Goal: Task Accomplishment & Management: Complete application form

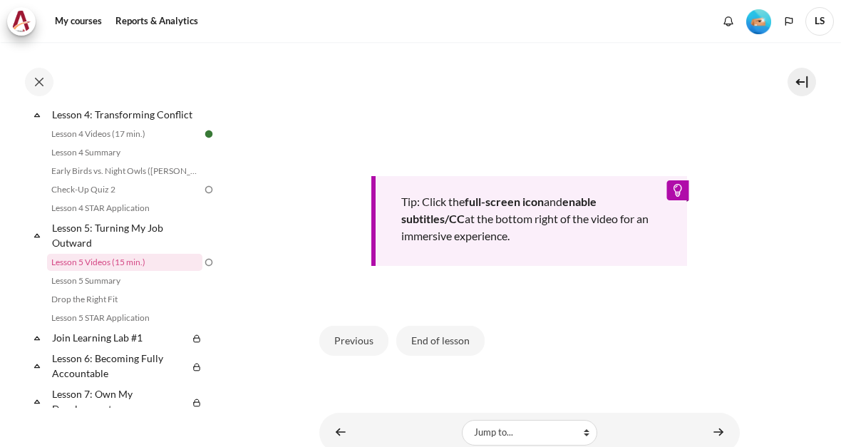
scroll to position [586, 0]
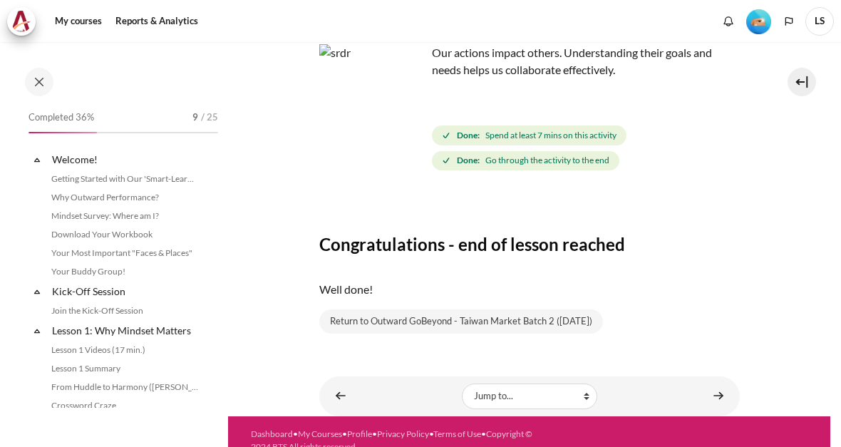
scroll to position [537, 0]
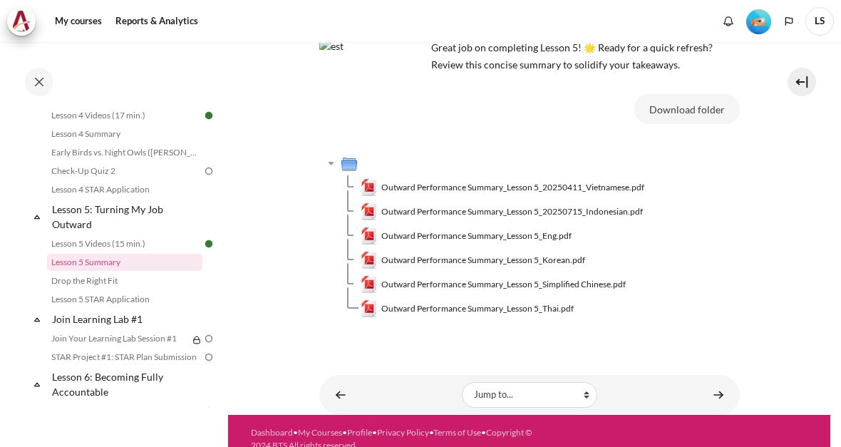
scroll to position [108, 0]
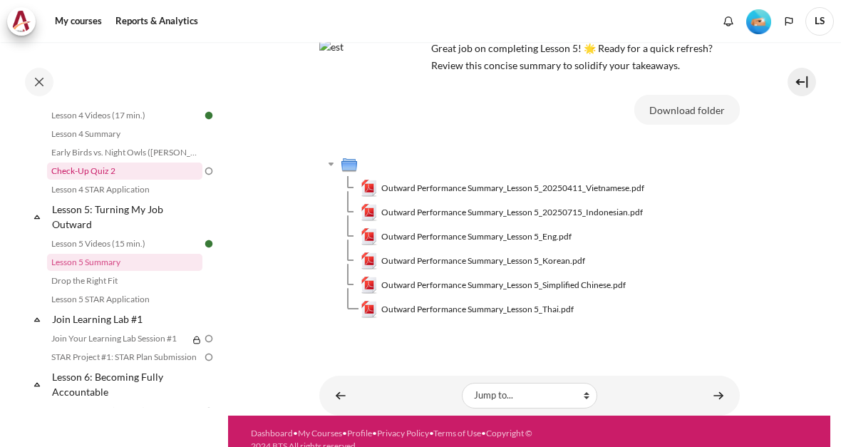
click at [92, 177] on link "Check-Up Quiz 2" at bounding box center [124, 170] width 155 height 17
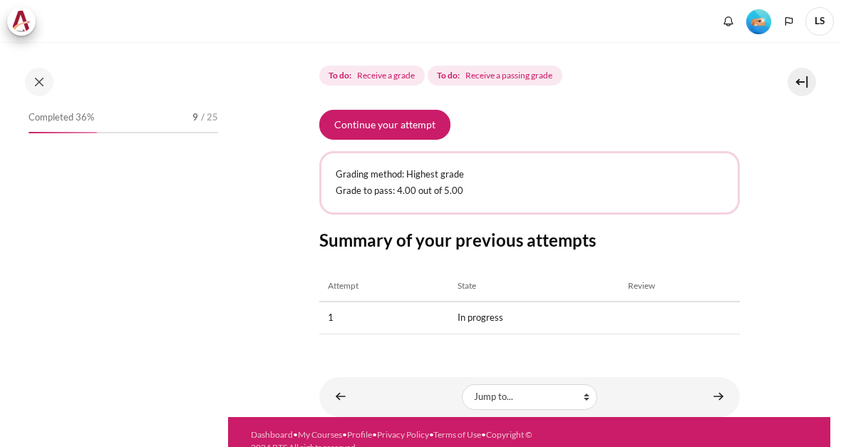
scroll to position [464, 0]
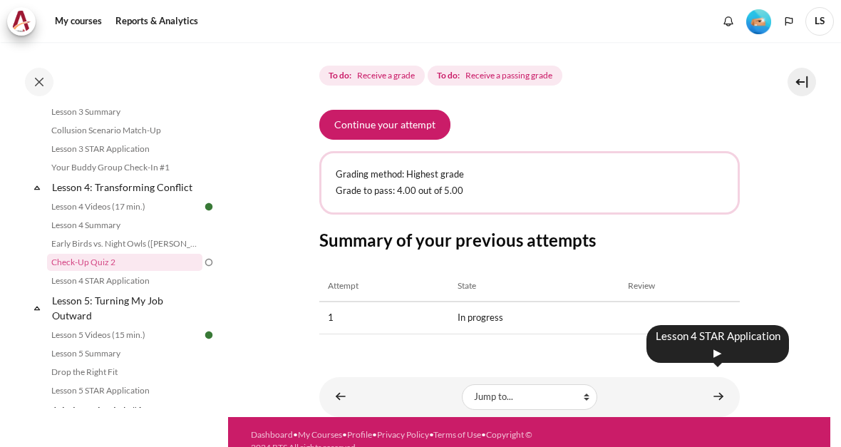
click at [720, 383] on link "Content" at bounding box center [718, 397] width 28 height 28
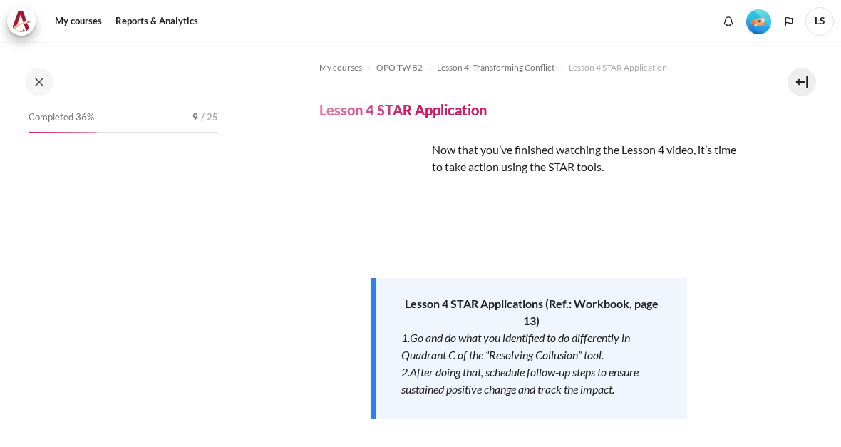
scroll to position [483, 0]
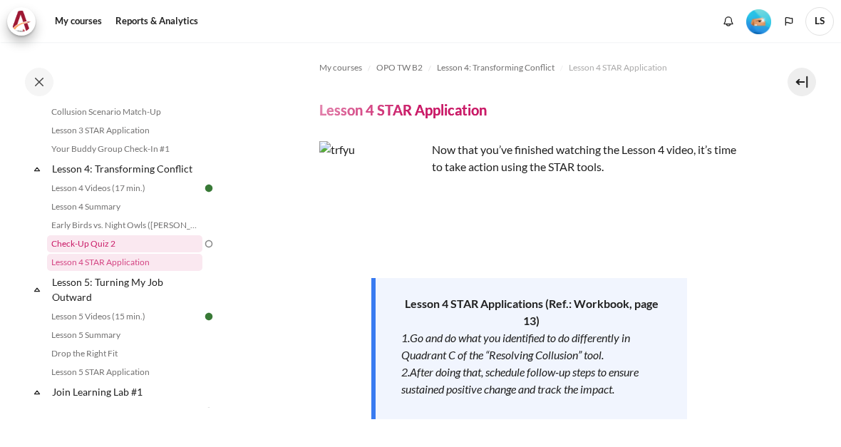
click at [91, 252] on link "Check-Up Quiz 2" at bounding box center [124, 243] width 155 height 17
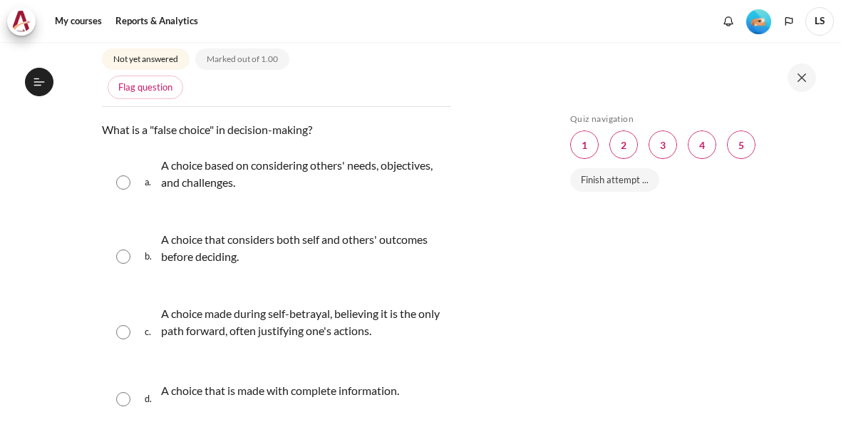
scroll to position [182, 0]
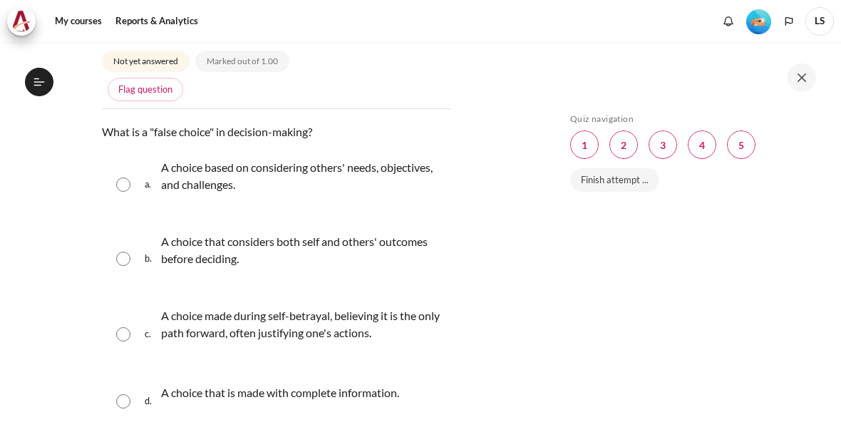
click at [123, 327] on input "Content" at bounding box center [123, 334] width 14 height 14
radio input "true"
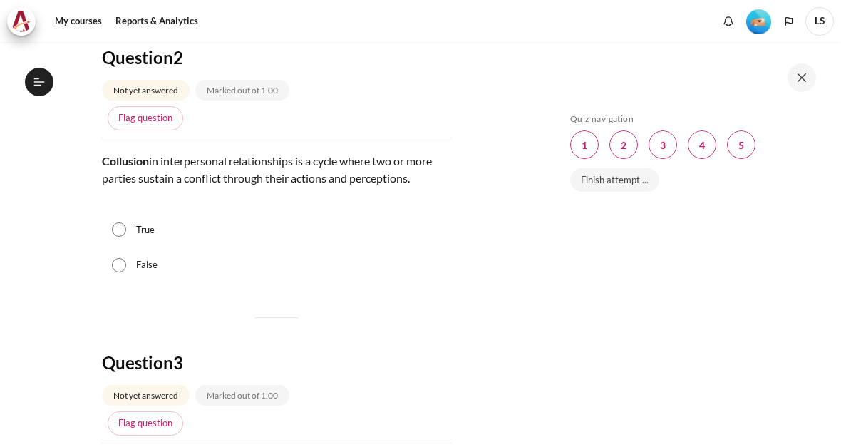
scroll to position [658, 0]
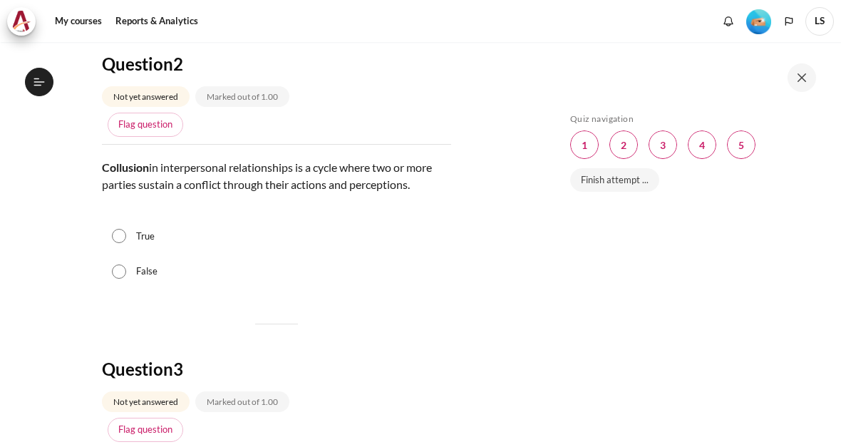
click at [118, 229] on input "True" at bounding box center [119, 236] width 14 height 14
radio input "true"
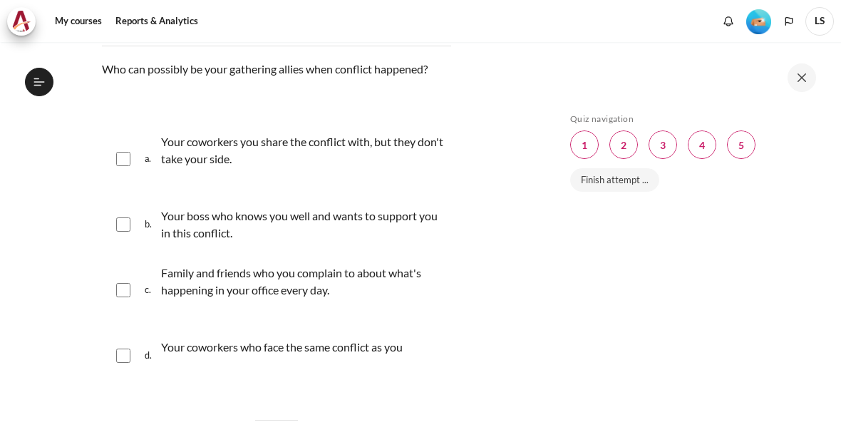
scroll to position [1066, 0]
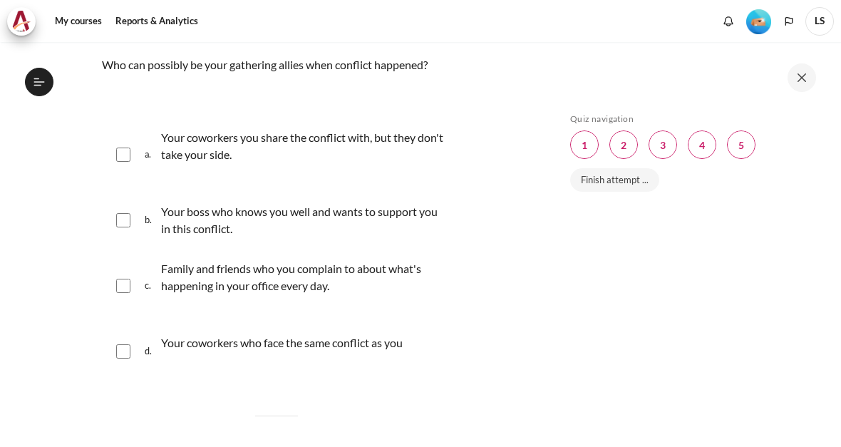
click at [116, 145] on div "a. Your coworkers you share the conflict with, but they don't take your side." at bounding box center [276, 154] width 349 height 71
click at [120, 147] on input "Content" at bounding box center [123, 154] width 14 height 14
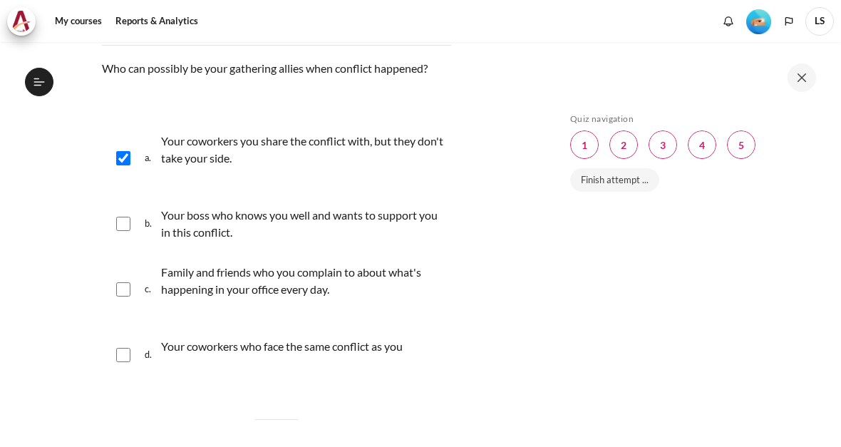
scroll to position [1049, 0]
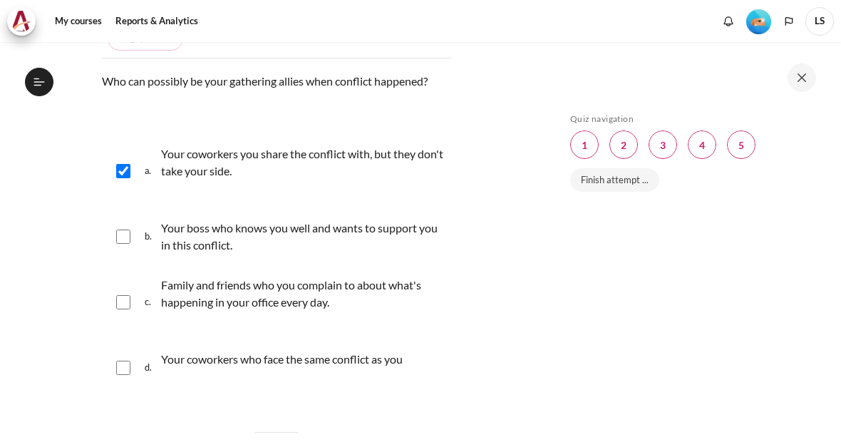
click at [125, 164] on input "Content" at bounding box center [123, 171] width 14 height 14
checkbox input "false"
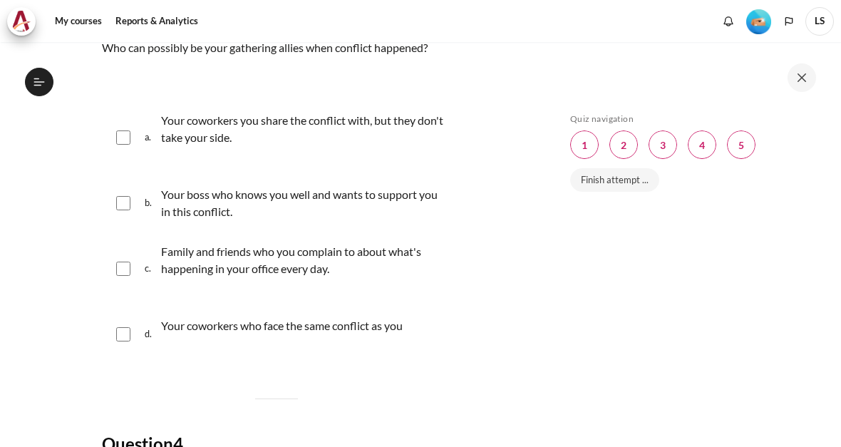
scroll to position [1088, 0]
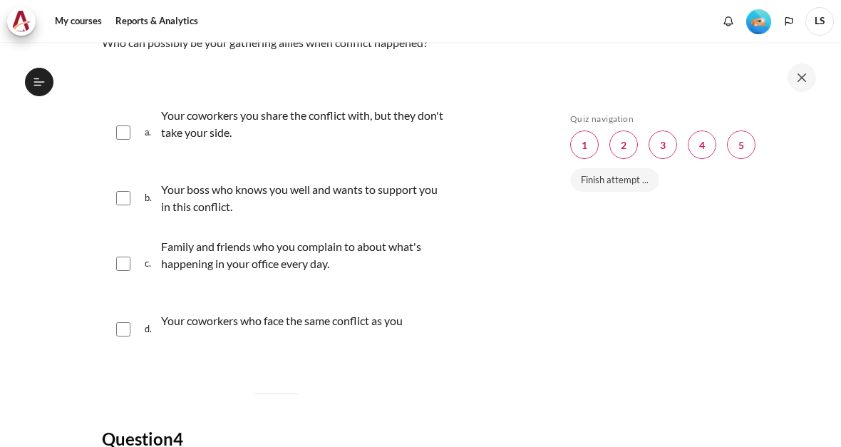
click at [128, 256] on input "Content" at bounding box center [123, 263] width 14 height 14
checkbox input "true"
click at [118, 191] on input "Content" at bounding box center [123, 198] width 14 height 14
checkbox input "true"
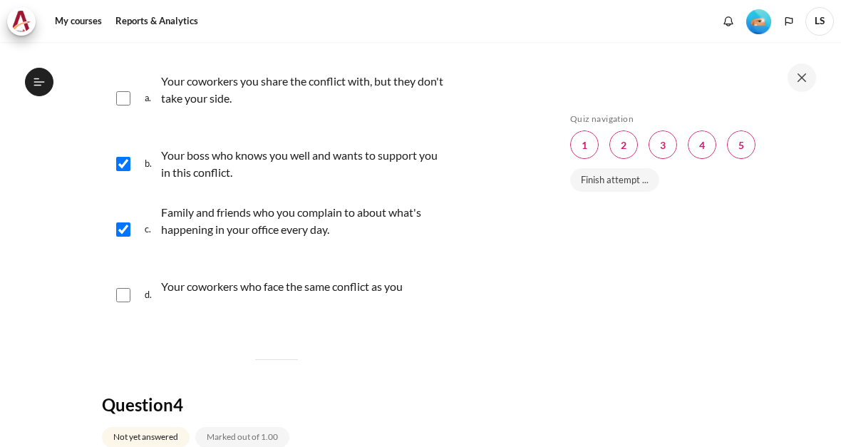
scroll to position [1116, 0]
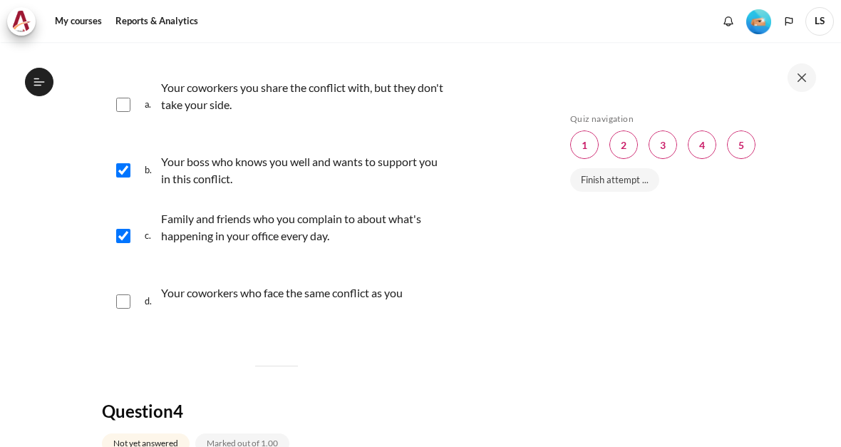
click at [128, 294] on input "Content" at bounding box center [123, 301] width 14 height 14
checkbox input "true"
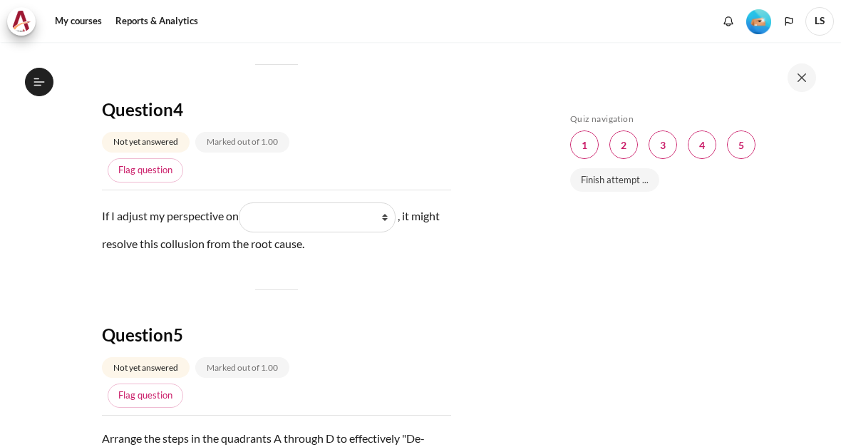
scroll to position [1424, 0]
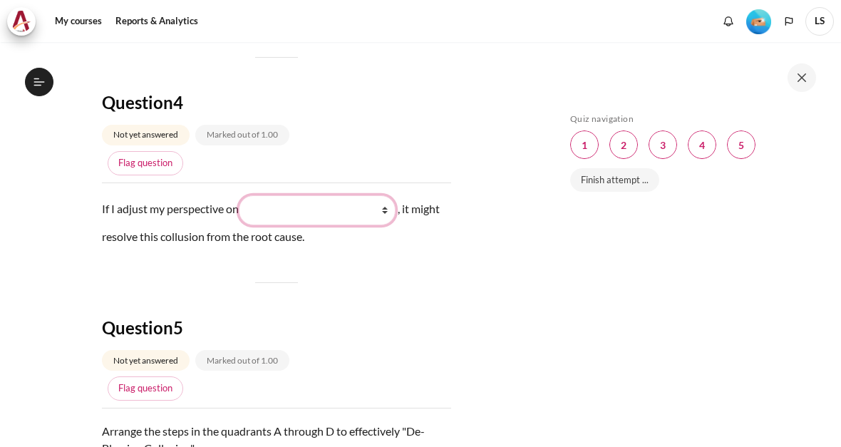
click at [306, 209] on select "What they do (他们做了什么) What they see and feel (他们看到什么) What I do (我做了什么) What I …" at bounding box center [317, 210] width 157 height 30
select select "2"
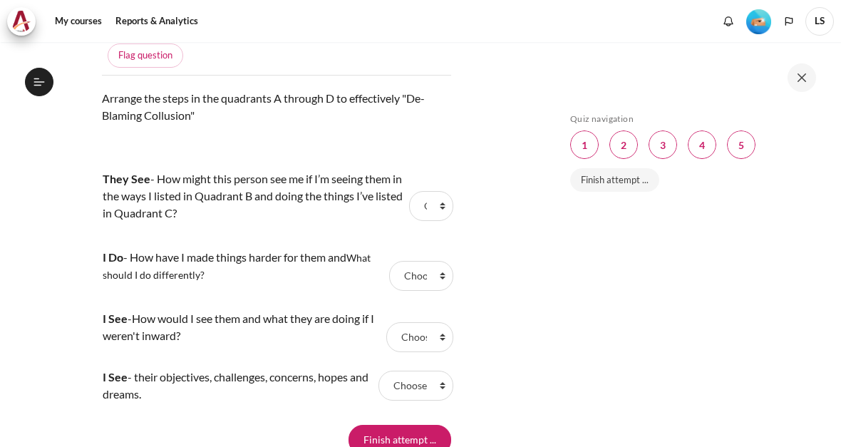
scroll to position [1765, 0]
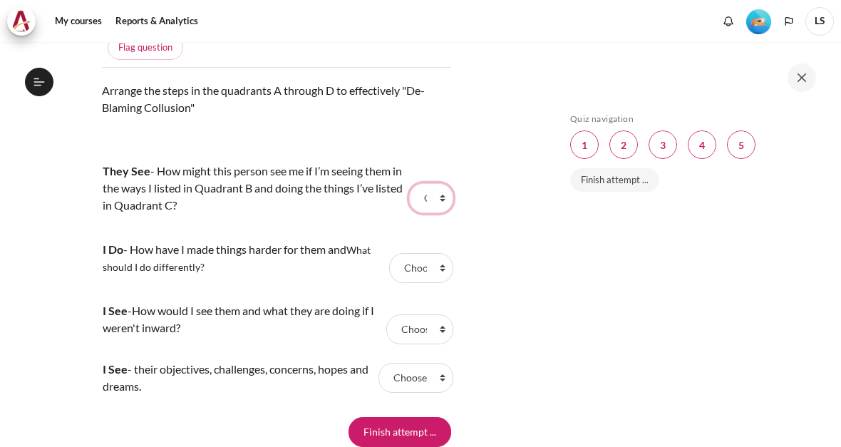
click at [433, 191] on select "Choose... C B A D" at bounding box center [431, 198] width 44 height 30
click at [415, 363] on select "Choose... C B A D" at bounding box center [415, 378] width 75 height 30
select select "3"
click at [414, 320] on select "Choose... C B A D" at bounding box center [419, 329] width 67 height 30
click at [432, 183] on select "Choose... C B A D" at bounding box center [431, 198] width 44 height 30
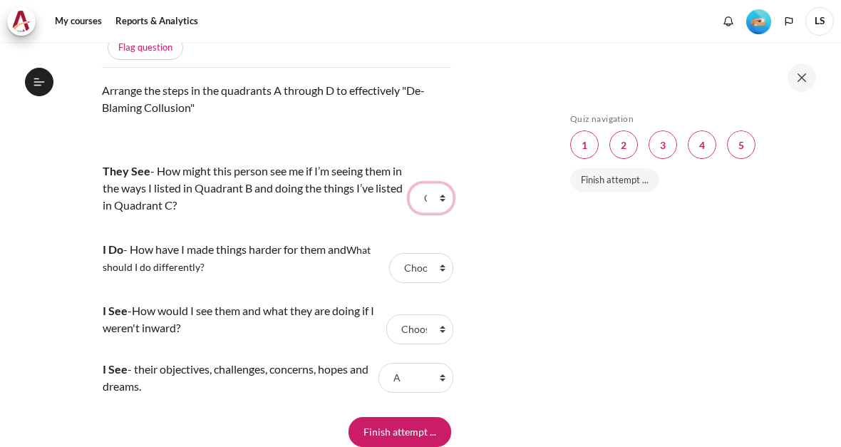
click at [442, 192] on select "Choose... C B A D" at bounding box center [431, 198] width 44 height 30
select select "2"
click at [418, 253] on select "Choose... C B A D" at bounding box center [421, 268] width 64 height 30
select select "1"
click at [408, 314] on select "Choose... C B A D" at bounding box center [419, 329] width 67 height 30
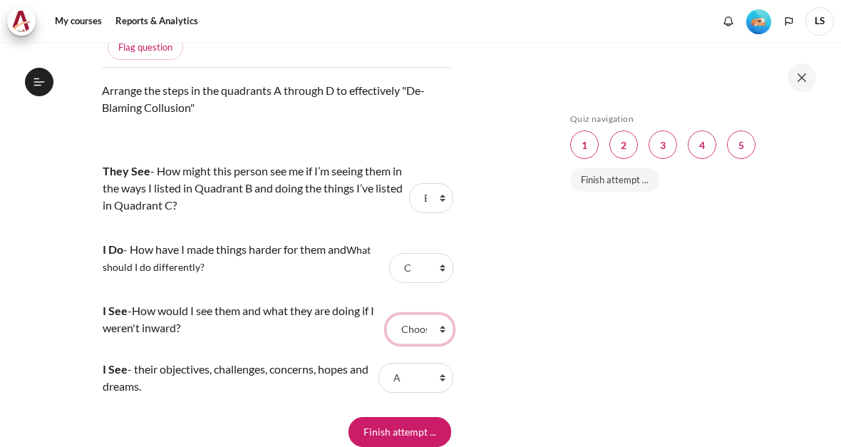
select select "2"
click at [432, 192] on select "Choose... C B A D" at bounding box center [431, 198] width 44 height 30
select select "1"
click at [414, 254] on select "Choose... C B A D" at bounding box center [421, 268] width 64 height 30
select select "4"
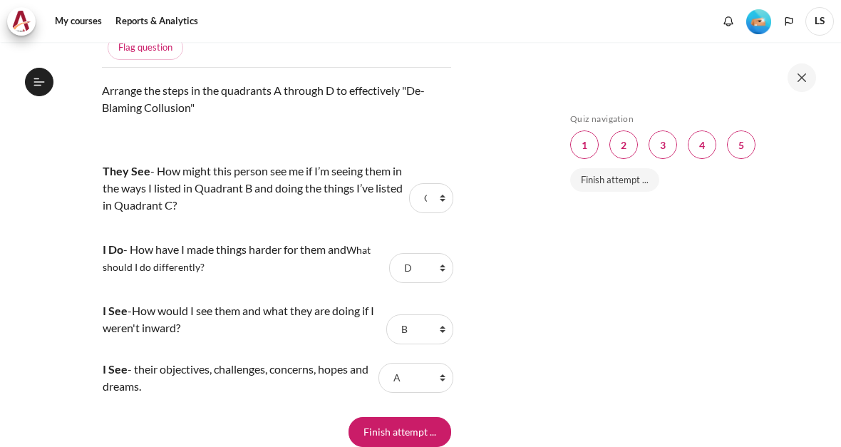
click at [388, 420] on input "Finish attempt ..." at bounding box center [399, 432] width 103 height 30
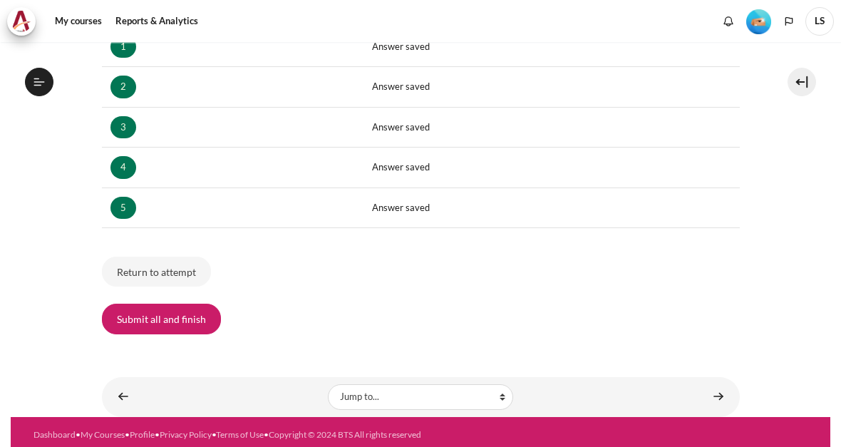
scroll to position [281, 0]
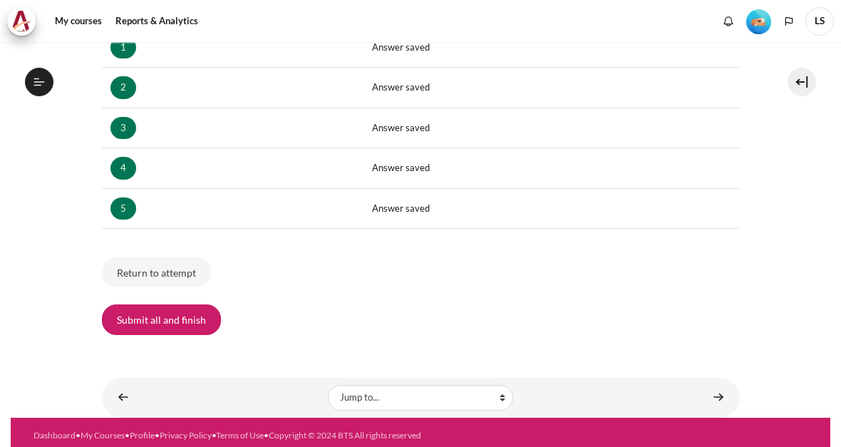
click at [148, 311] on button "Submit all and finish" at bounding box center [161, 319] width 119 height 30
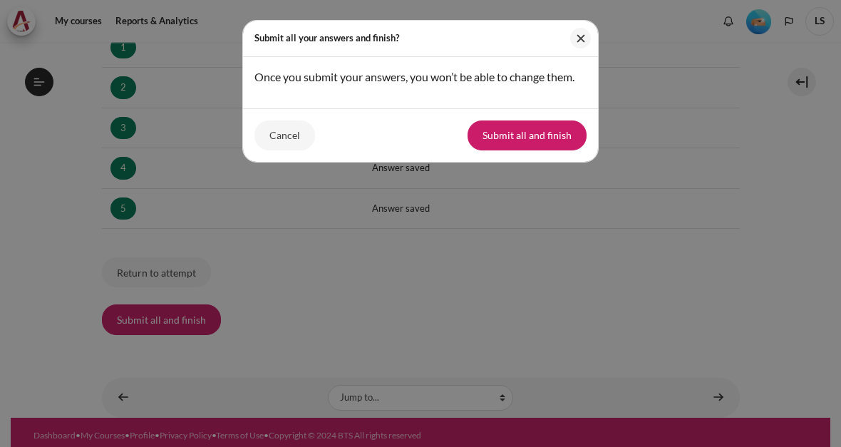
click at [515, 132] on button "Submit all and finish" at bounding box center [526, 135] width 119 height 30
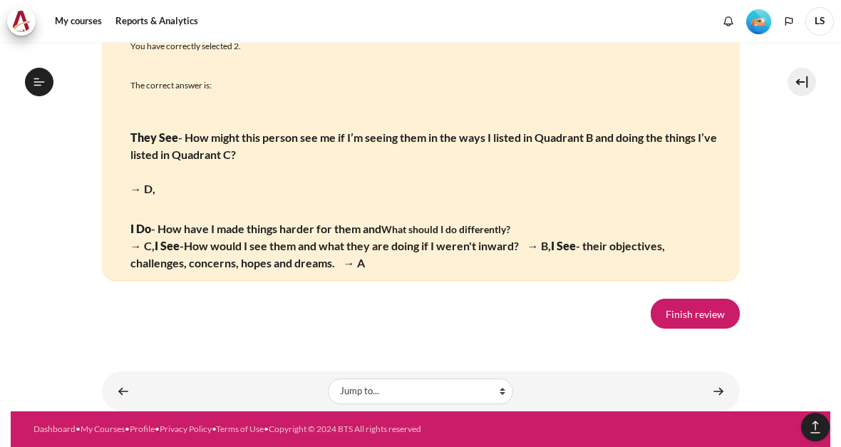
scroll to position [2886, 0]
click at [690, 300] on link "Finish review" at bounding box center [694, 313] width 89 height 30
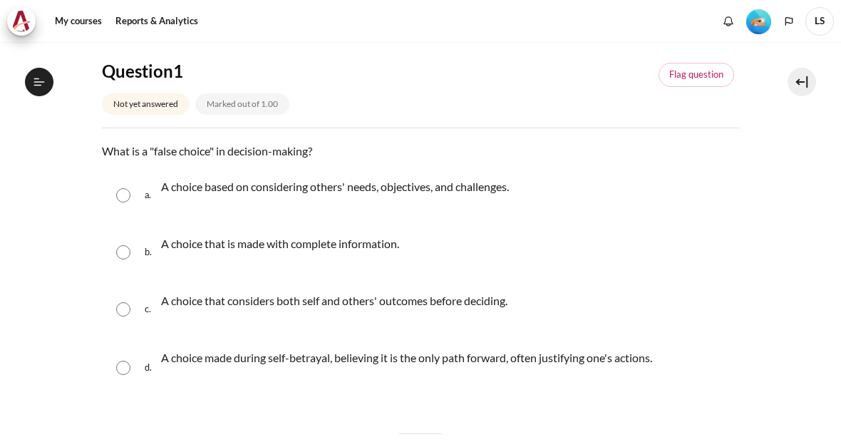
scroll to position [142, 0]
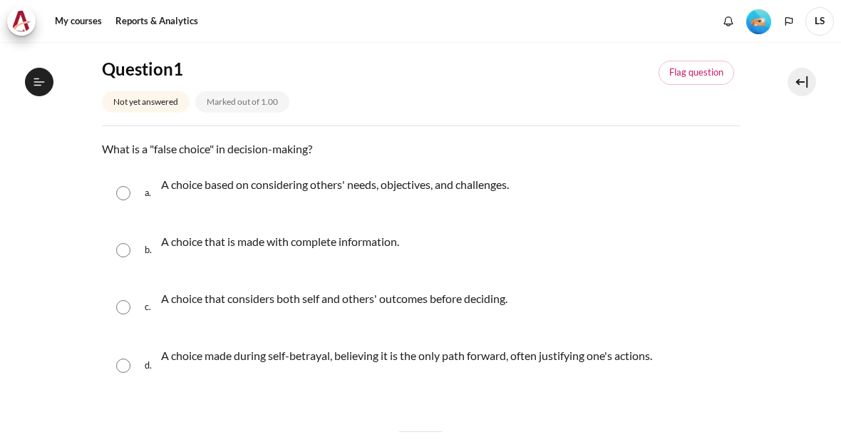
click at [136, 339] on div "d. A choice made during self-betrayal, believing it is the only path forward, o…" at bounding box center [421, 365] width 638 height 57
click at [120, 358] on input "Content" at bounding box center [123, 365] width 14 height 14
radio input "true"
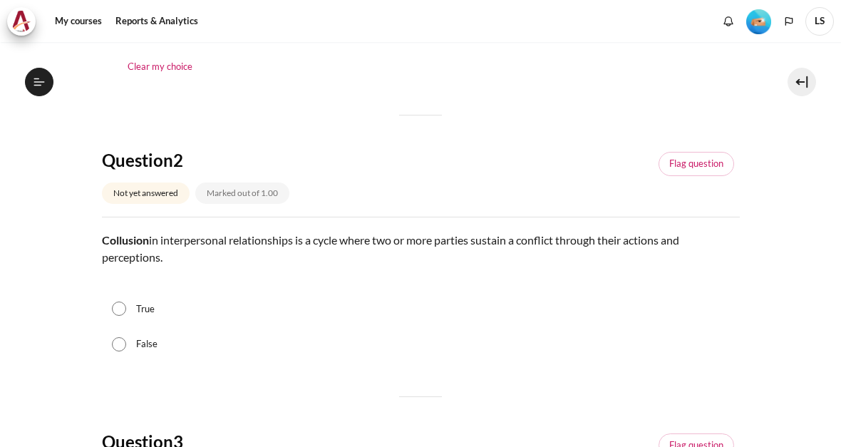
scroll to position [578, 0]
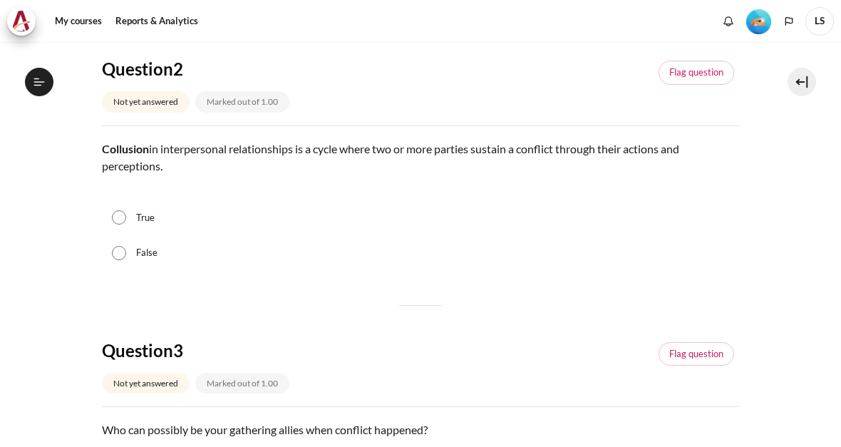
click at [124, 210] on input "True" at bounding box center [119, 217] width 14 height 14
radio input "true"
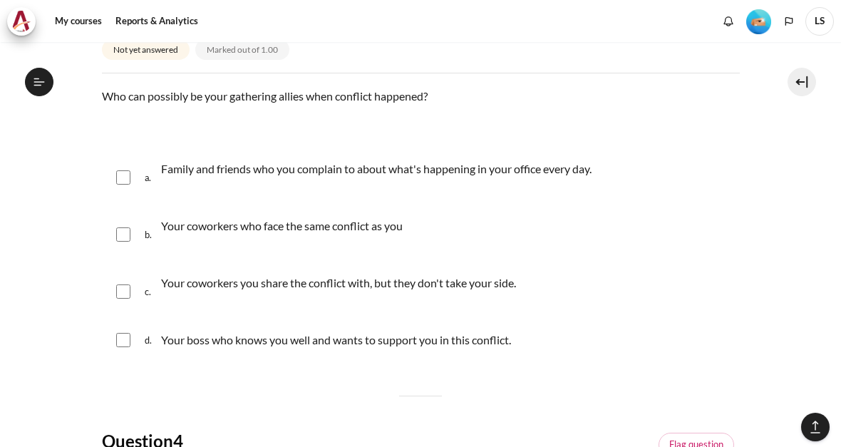
scroll to position [914, 0]
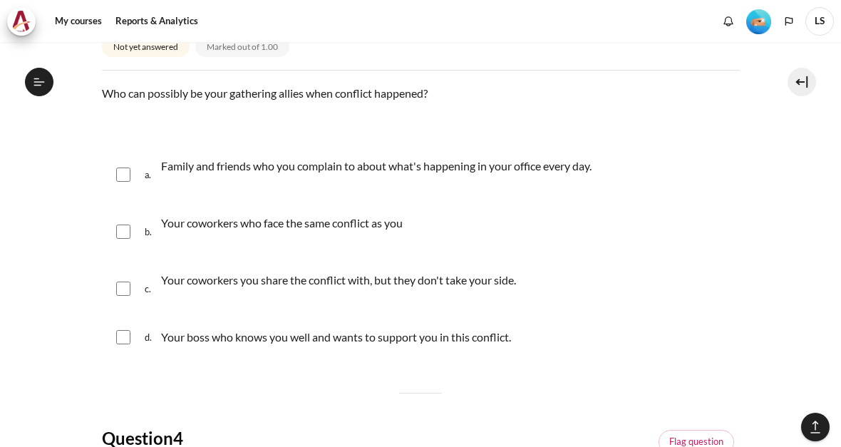
click at [125, 224] on input "Content" at bounding box center [123, 231] width 14 height 14
checkbox input "true"
click at [124, 167] on input "Content" at bounding box center [123, 174] width 14 height 14
checkbox input "true"
click at [116, 281] on input "Content" at bounding box center [123, 288] width 14 height 14
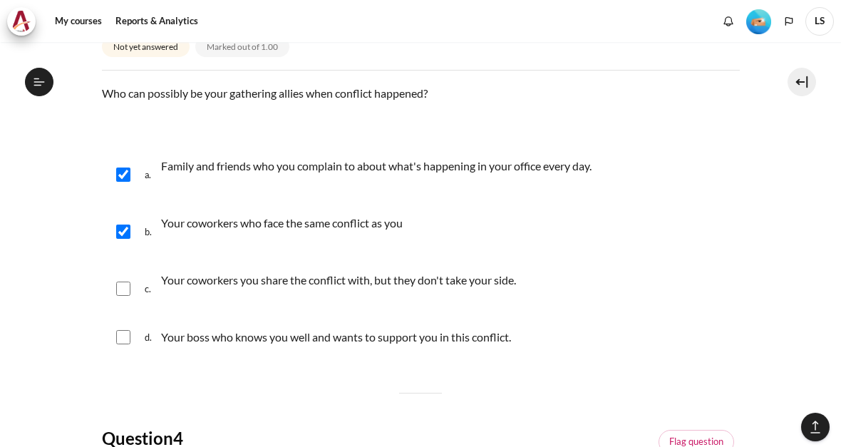
checkbox input "true"
click at [122, 224] on input "Content" at bounding box center [123, 231] width 14 height 14
checkbox input "false"
click at [122, 330] on input "Content" at bounding box center [123, 337] width 14 height 14
checkbox input "true"
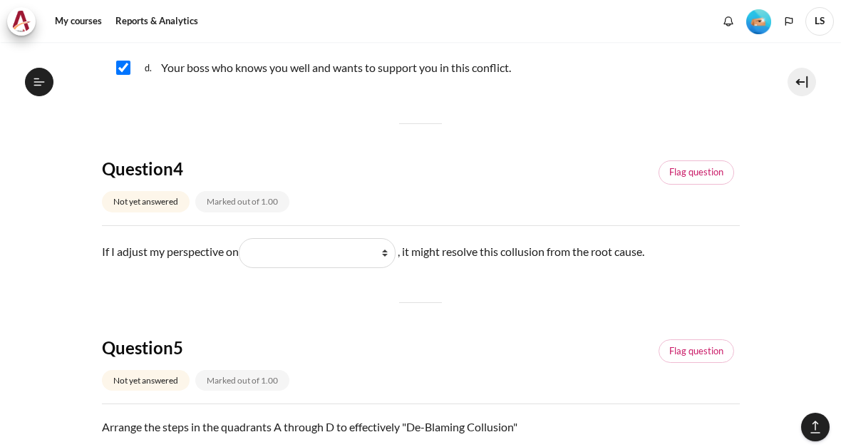
scroll to position [1185, 0]
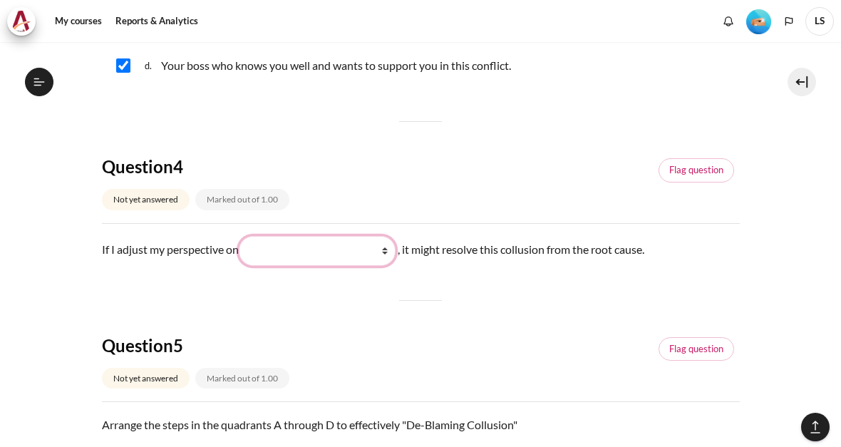
click at [282, 245] on select "What I do (我做了什么) What I see and feel about what they do (我看到什么) What they do (…" at bounding box center [317, 251] width 157 height 30
select select "2"
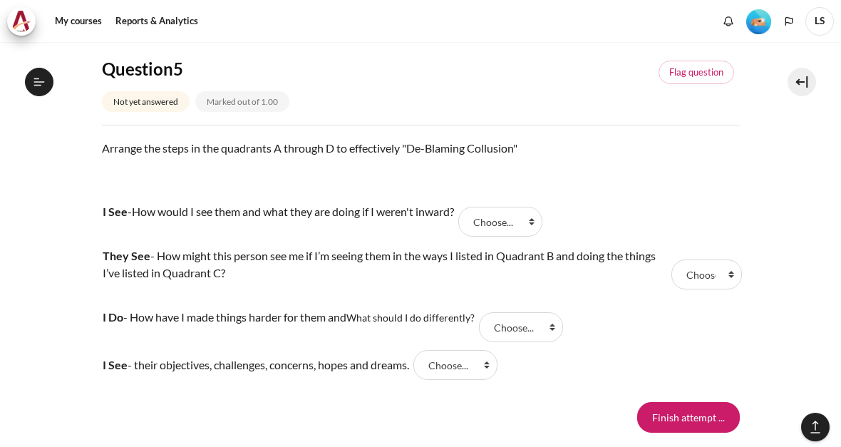
scroll to position [1475, 0]
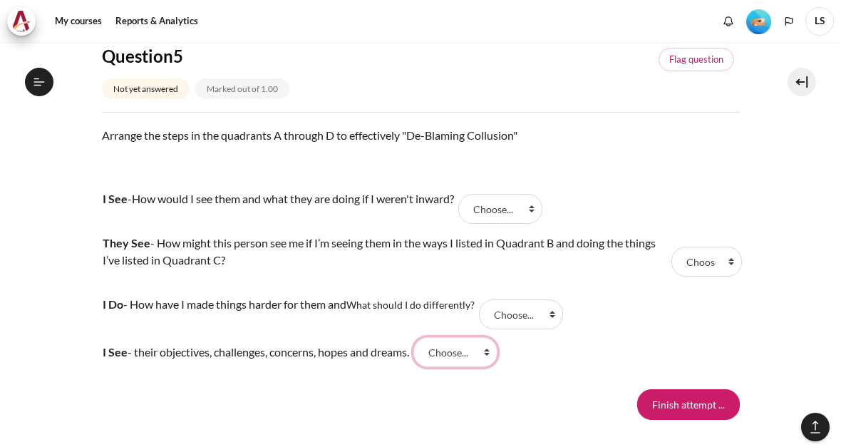
click at [453, 339] on select "Choose... B C A D" at bounding box center [455, 352] width 84 height 30
select select "3"
click at [522, 194] on select "Choose... B C A D" at bounding box center [500, 209] width 84 height 30
select select "1"
click at [712, 246] on select "Choose... B C A D" at bounding box center [706, 261] width 70 height 30
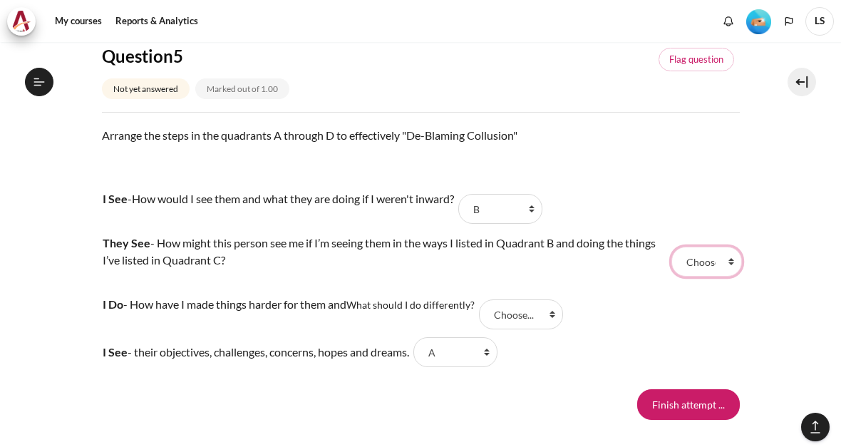
select select "4"
click at [510, 300] on select "Choose... B C A D" at bounding box center [521, 314] width 84 height 30
select select "2"
click at [679, 404] on input "Finish attempt ..." at bounding box center [688, 404] width 103 height 30
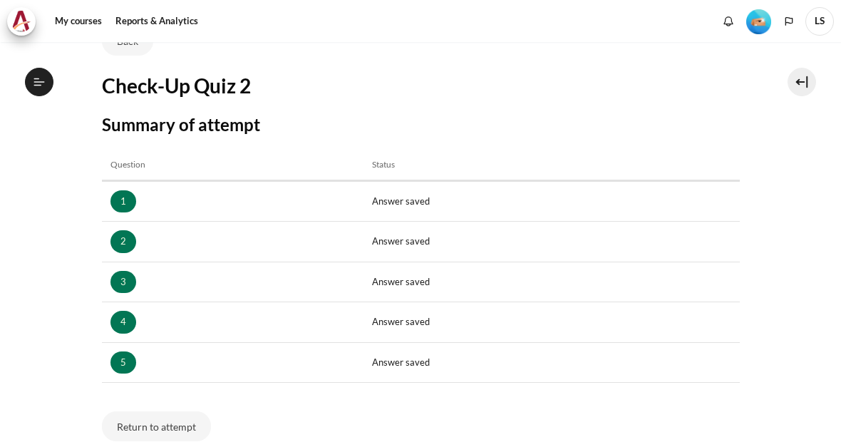
scroll to position [200, 0]
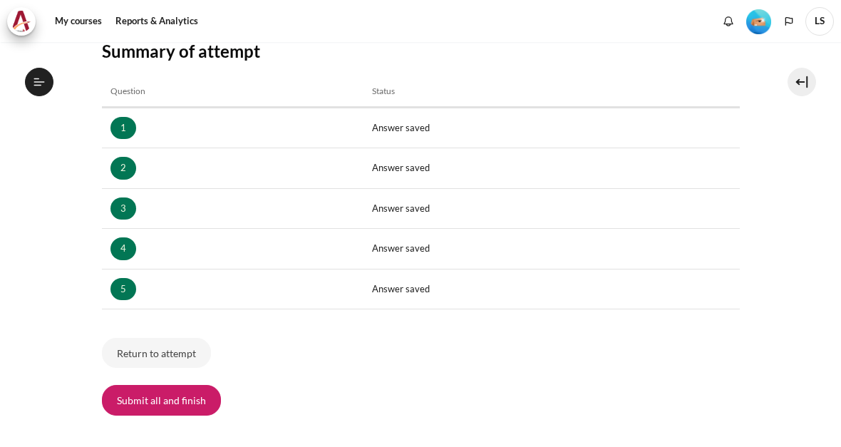
click at [126, 391] on button "Submit all and finish" at bounding box center [161, 400] width 119 height 30
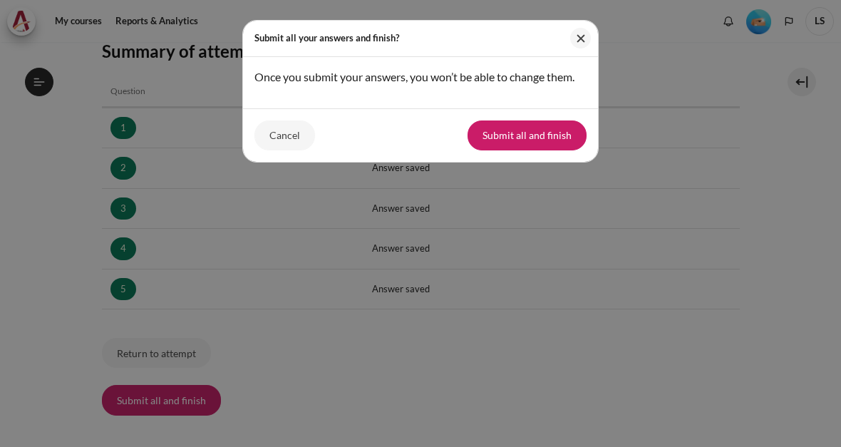
click at [523, 150] on button "Submit all and finish" at bounding box center [526, 135] width 119 height 30
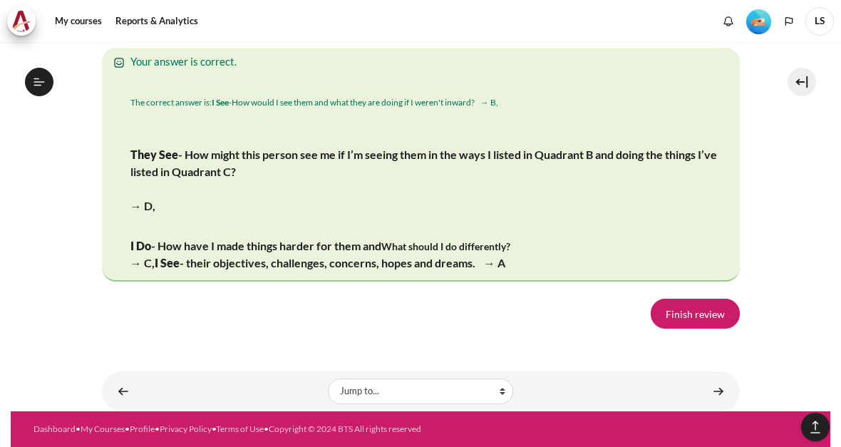
scroll to position [2901, 0]
click at [684, 307] on link "Finish review" at bounding box center [694, 313] width 89 height 30
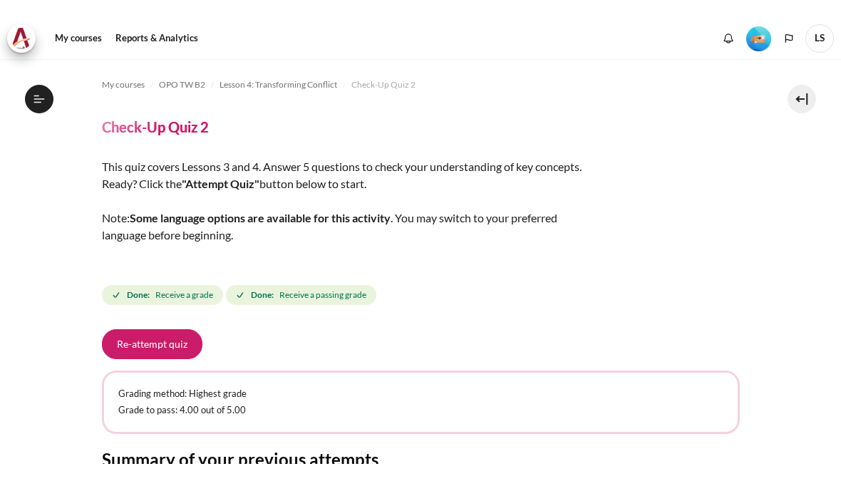
scroll to position [464, 0]
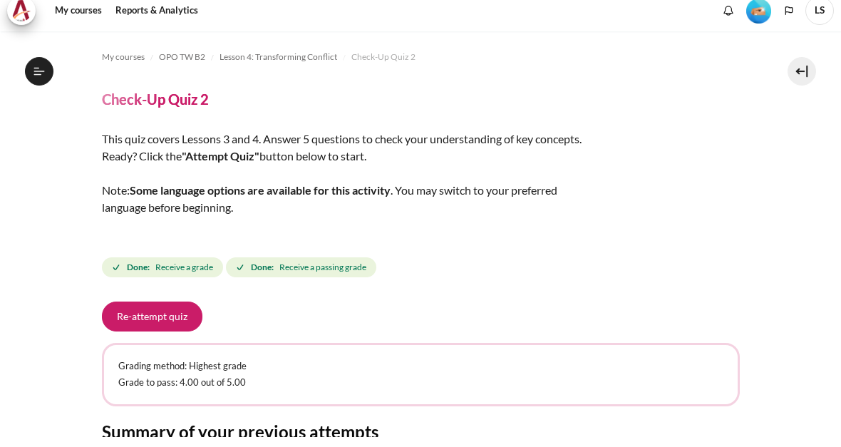
click at [44, 52] on section "My courses OPO TW B2 Lesson 4: Transforming Conflict Check-Up Quiz 2 Check-Up Q…" at bounding box center [420, 378] width 819 height 672
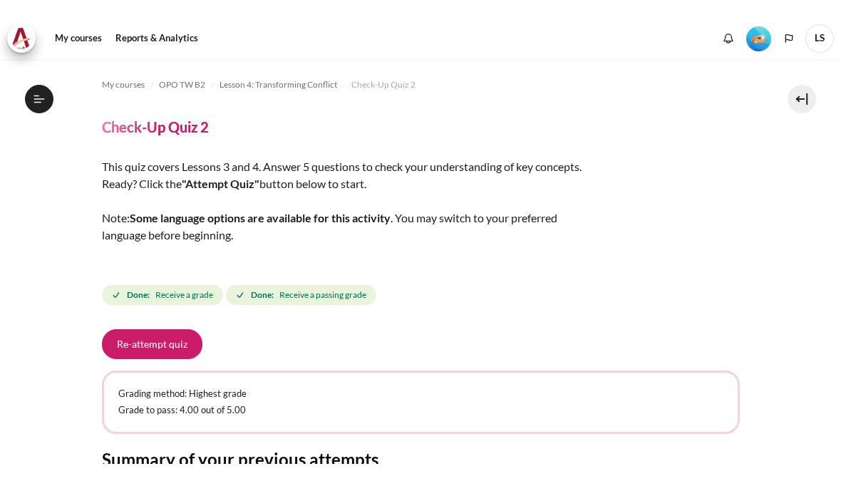
scroll to position [0, 0]
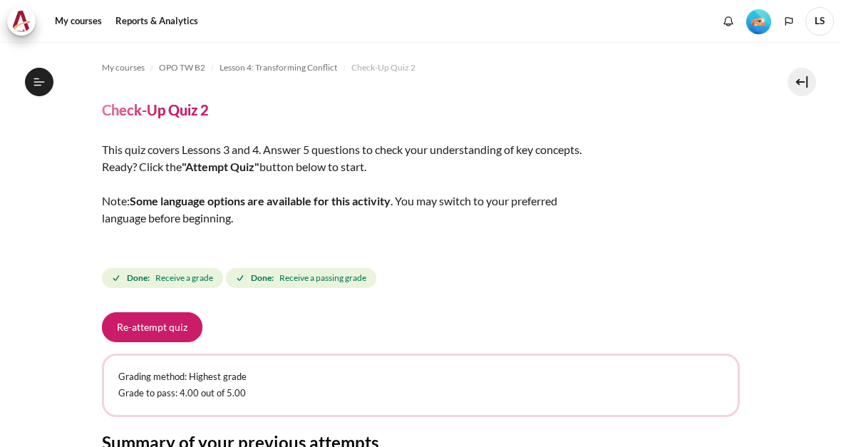
click at [43, 82] on icon at bounding box center [39, 81] width 11 height 1
